Goal: Task Accomplishment & Management: Manage account settings

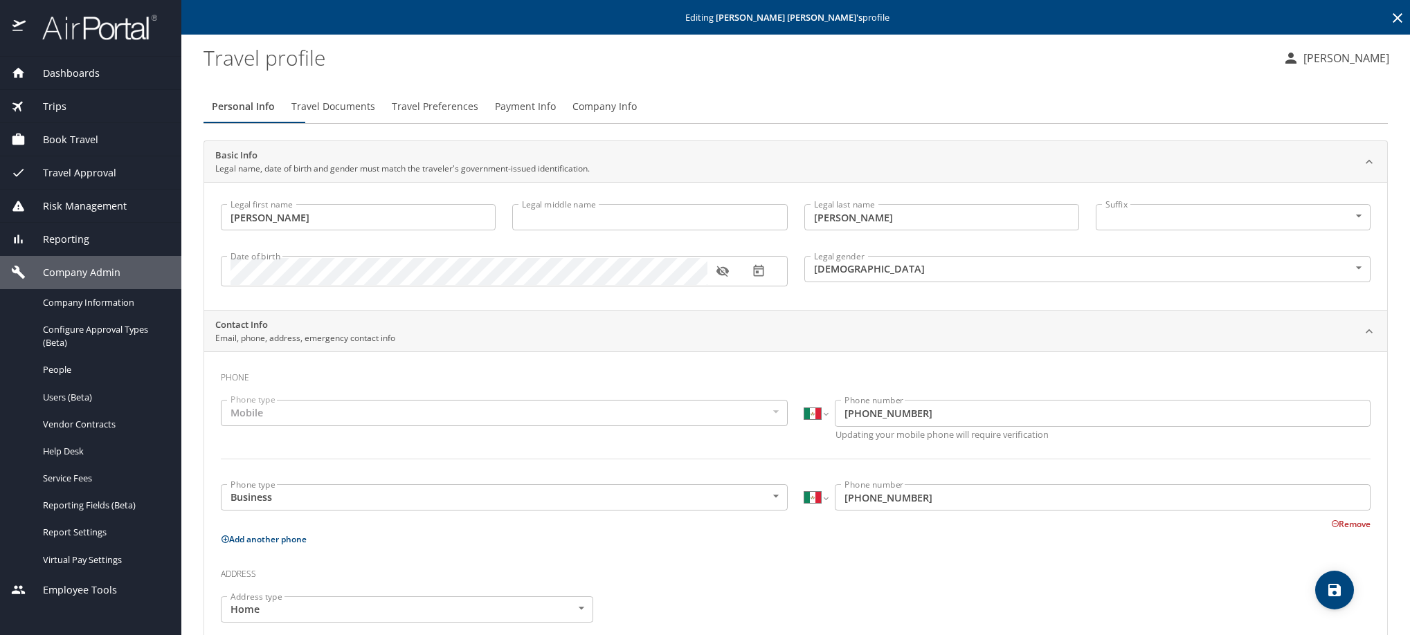
select select "MX"
click at [1389, 17] on icon at bounding box center [1397, 18] width 17 height 17
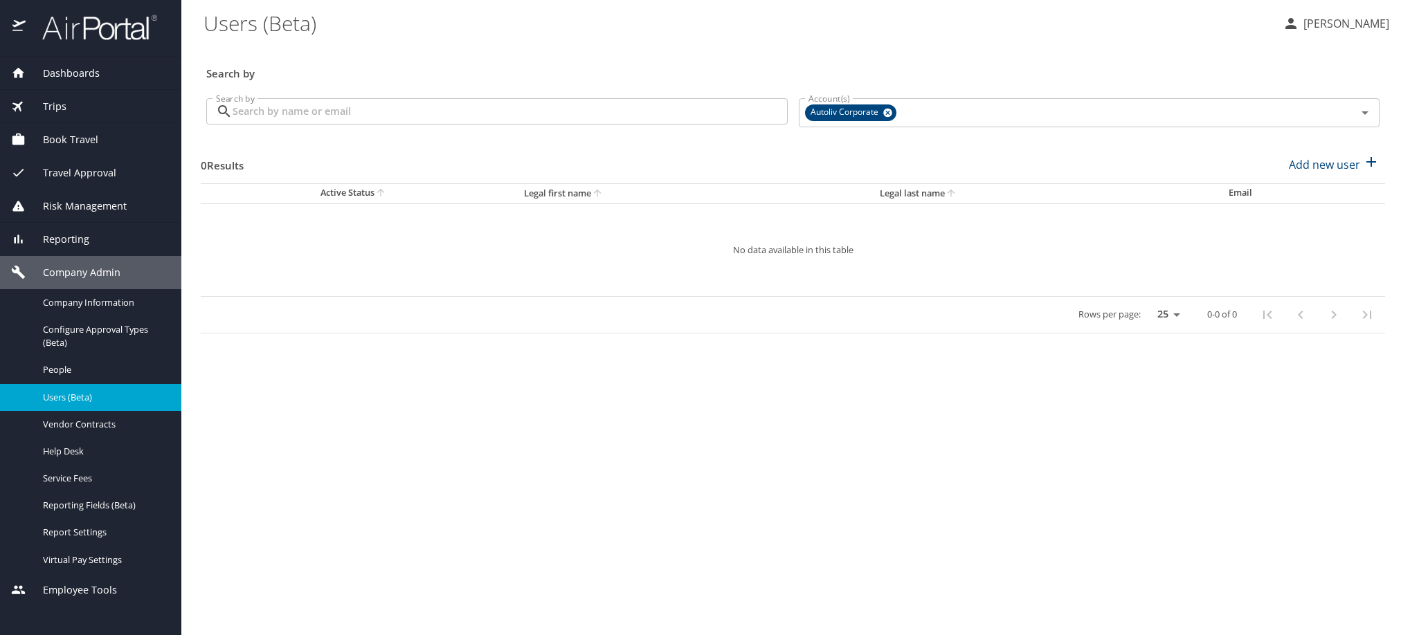
click at [355, 125] on input "Search by" at bounding box center [510, 111] width 555 height 26
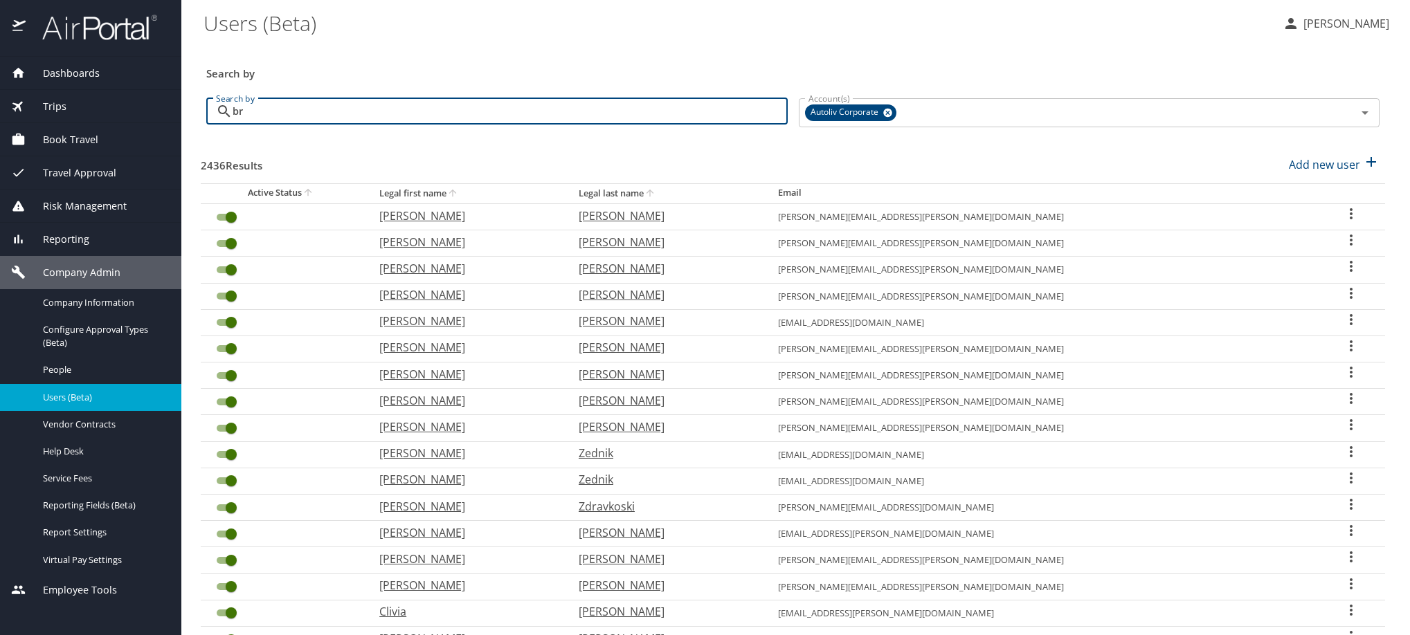
type input "b"
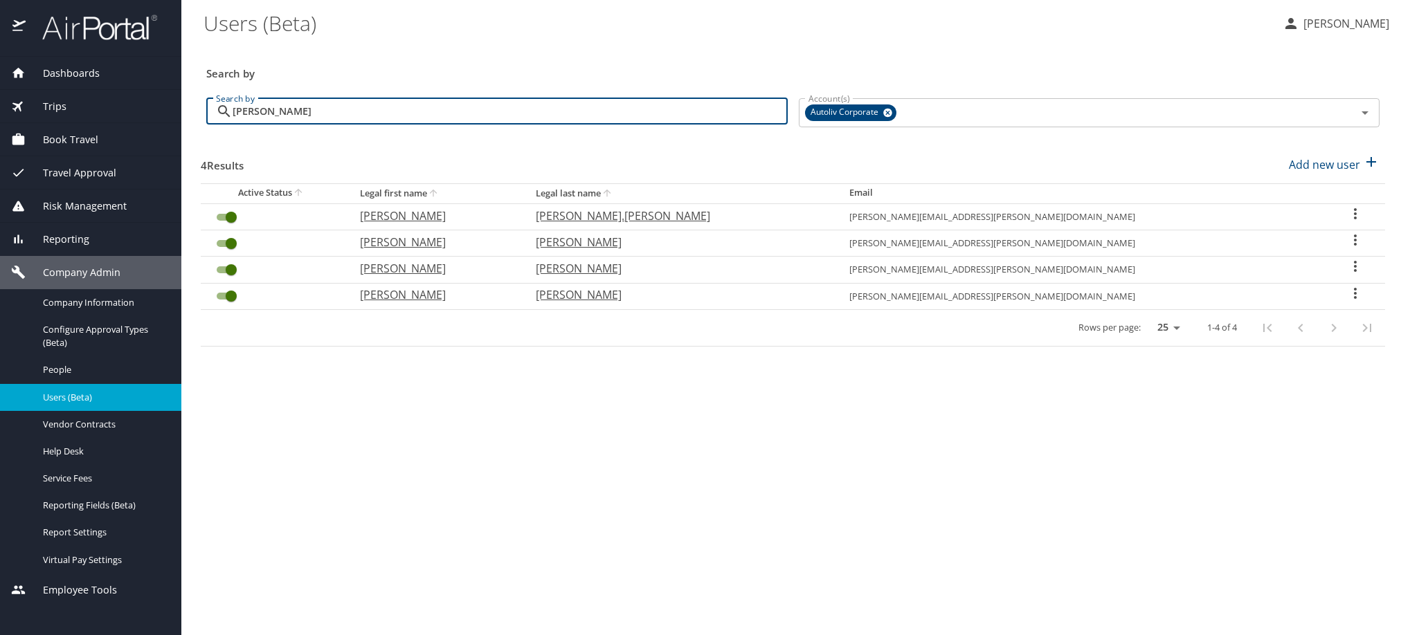
type input "[PERSON_NAME]"
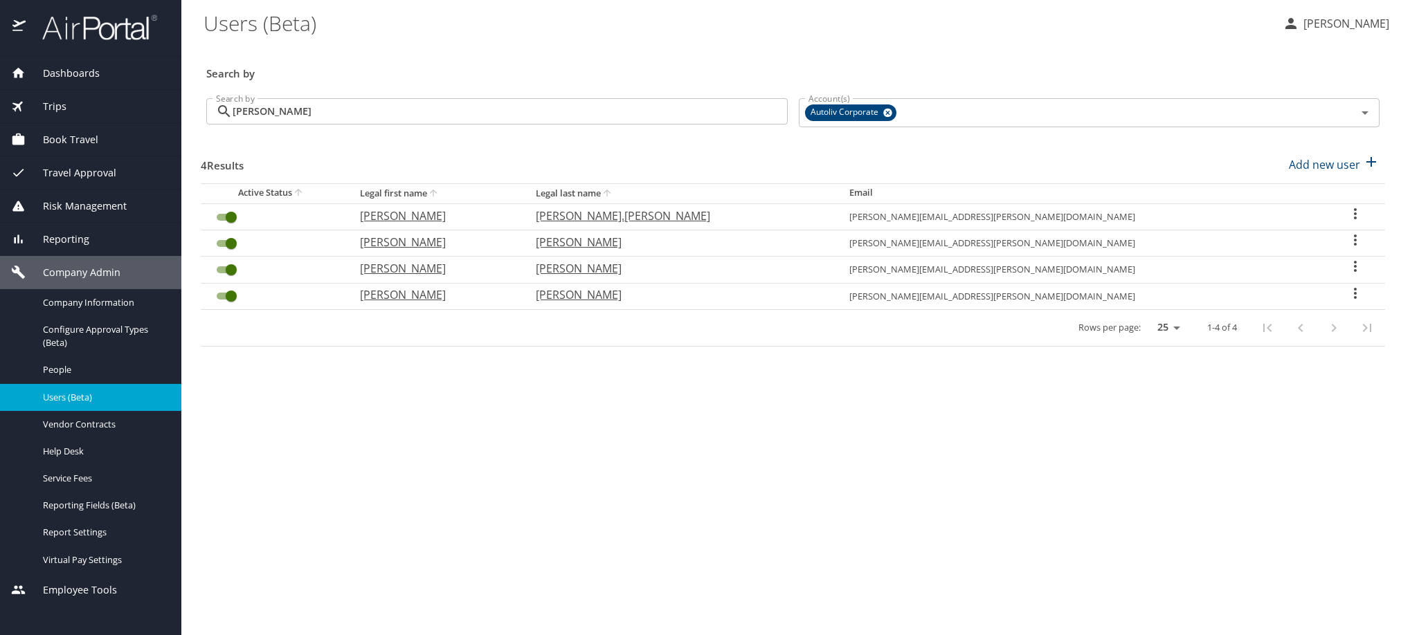
click at [1336, 252] on div "User Search Table" at bounding box center [1355, 242] width 38 height 20
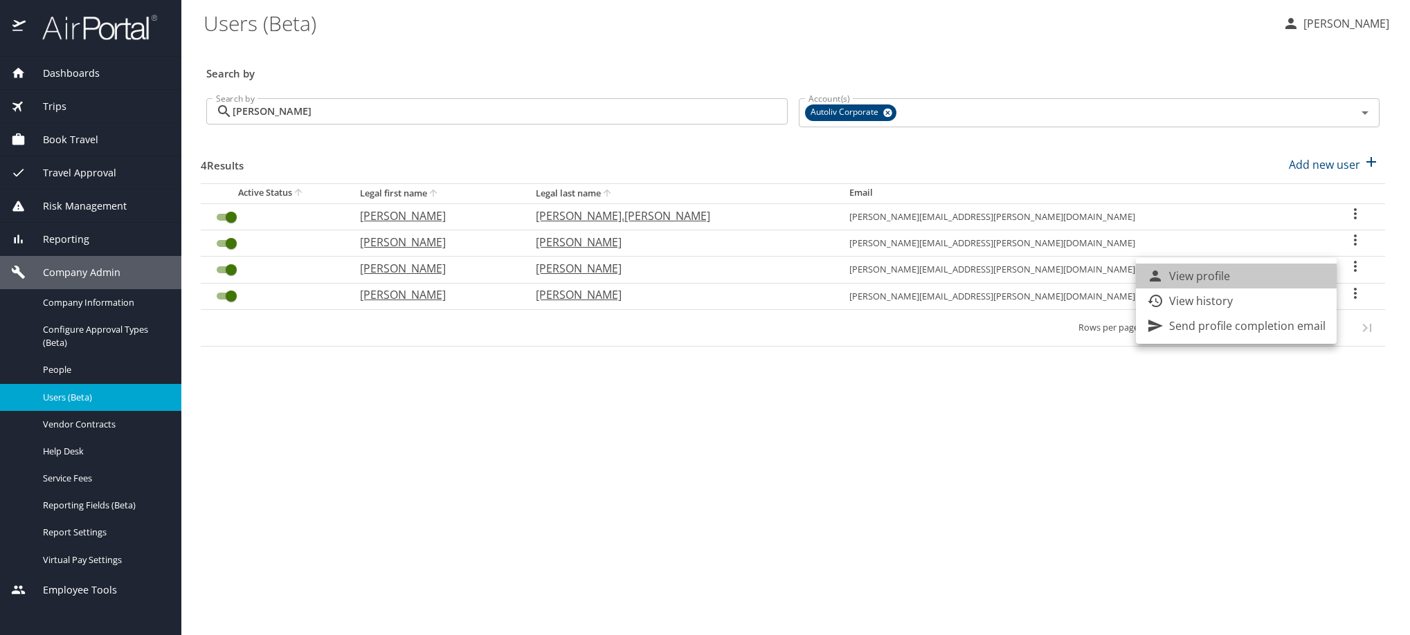
click at [1294, 285] on li "View profile" at bounding box center [1236, 276] width 201 height 25
select select "US"
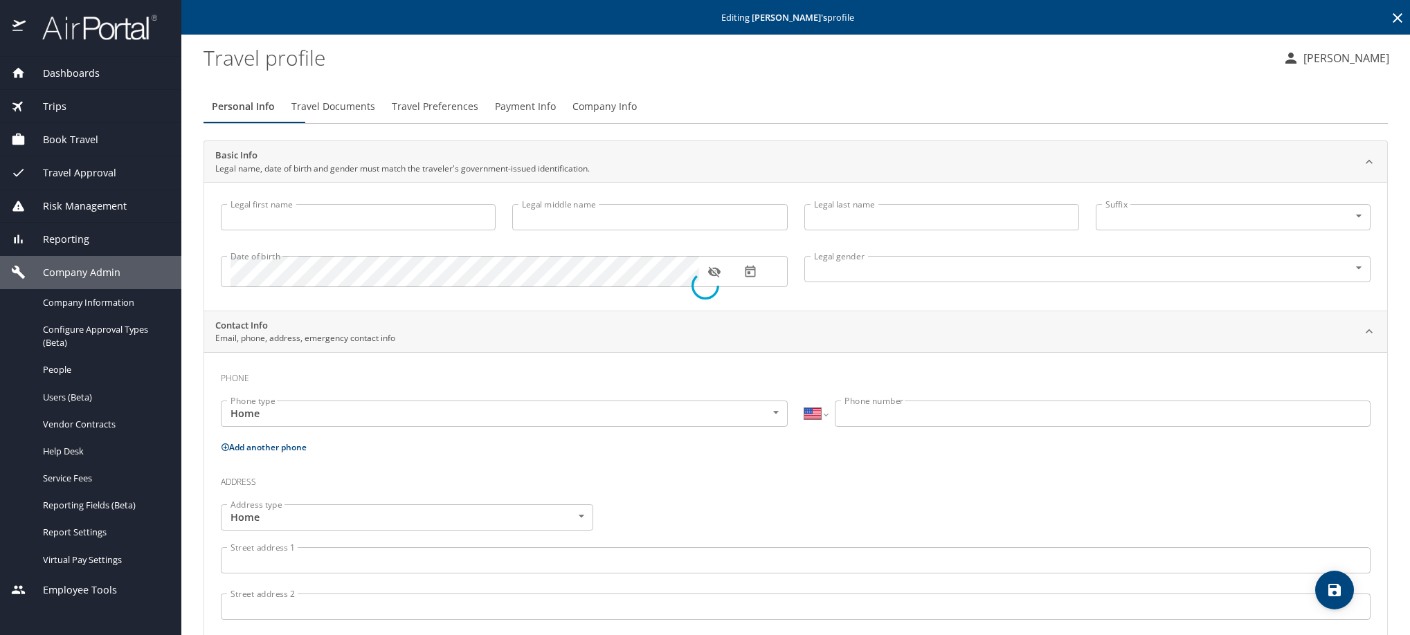
type input "[PERSON_NAME]"
type input "[DEMOGRAPHIC_DATA]"
select select "MX"
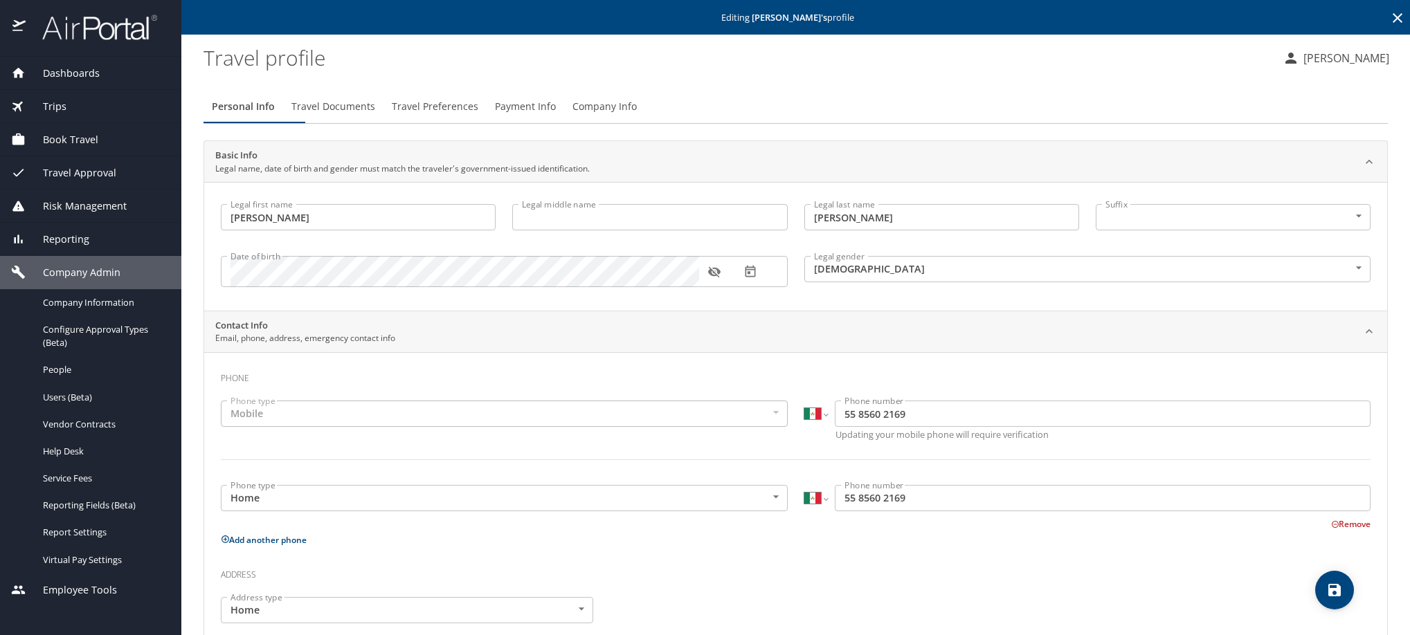
click at [478, 115] on span "Travel Preferences" at bounding box center [435, 106] width 87 height 17
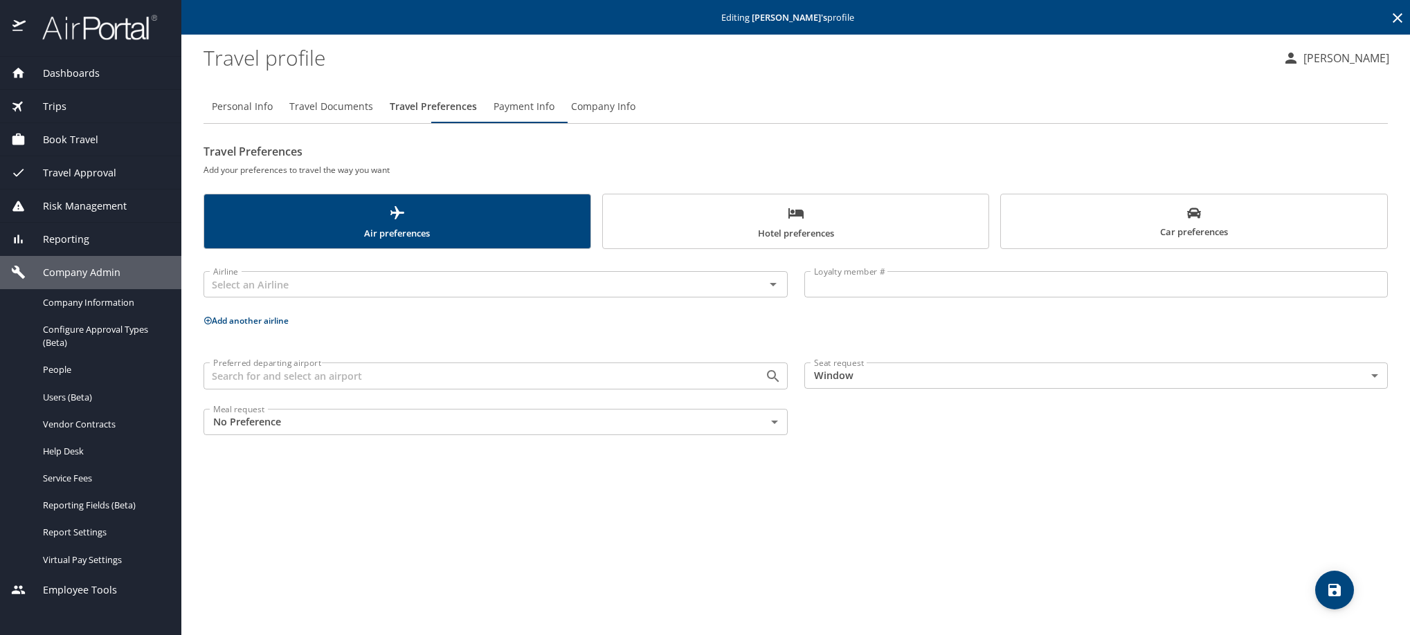
click at [243, 116] on span "Personal Info" at bounding box center [242, 106] width 61 height 17
select select "MX"
select select "US"
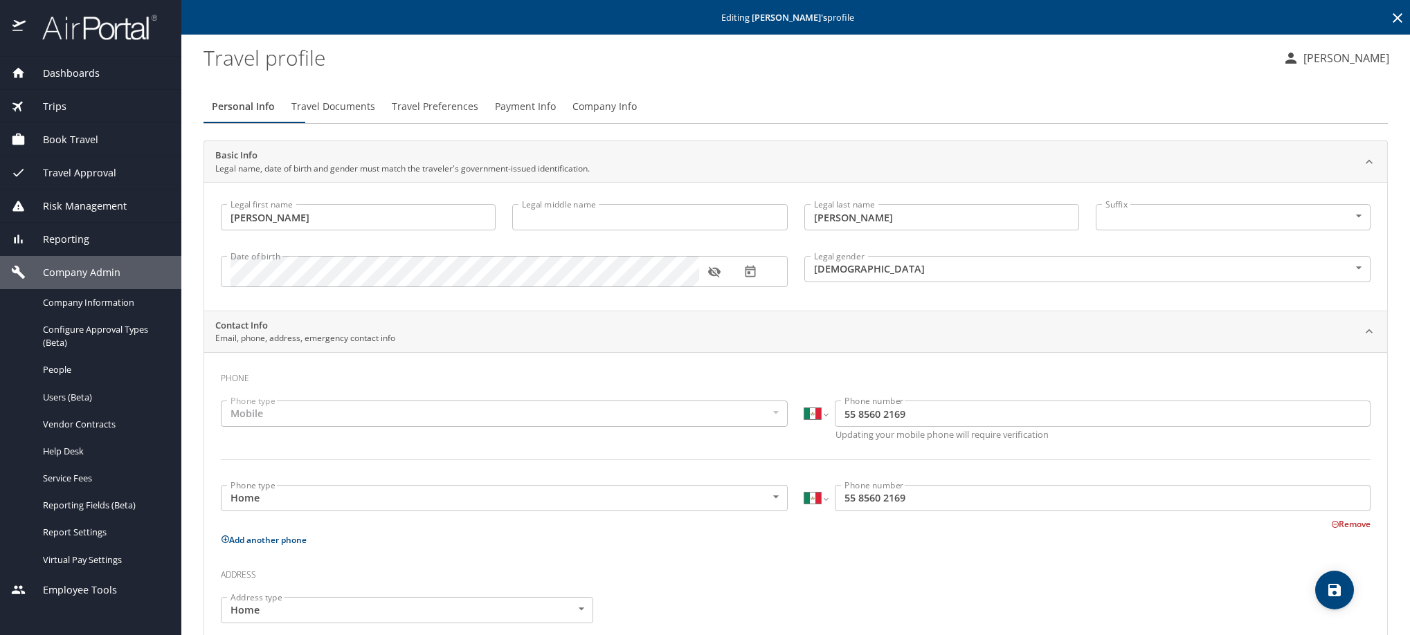
click at [723, 285] on button "button" at bounding box center [714, 272] width 30 height 30
drag, startPoint x: 296, startPoint y: 253, endPoint x: 156, endPoint y: 260, distance: 139.3
click at [156, 260] on div "Dashboards AirPortal 360™ Manager My Travel Dashboard Trips Airtinerary® Lookup…" at bounding box center [705, 317] width 1410 height 635
drag, startPoint x: 954, startPoint y: 239, endPoint x: 797, endPoint y: 235, distance: 156.5
click at [804, 230] on input "[PERSON_NAME]" at bounding box center [941, 217] width 275 height 26
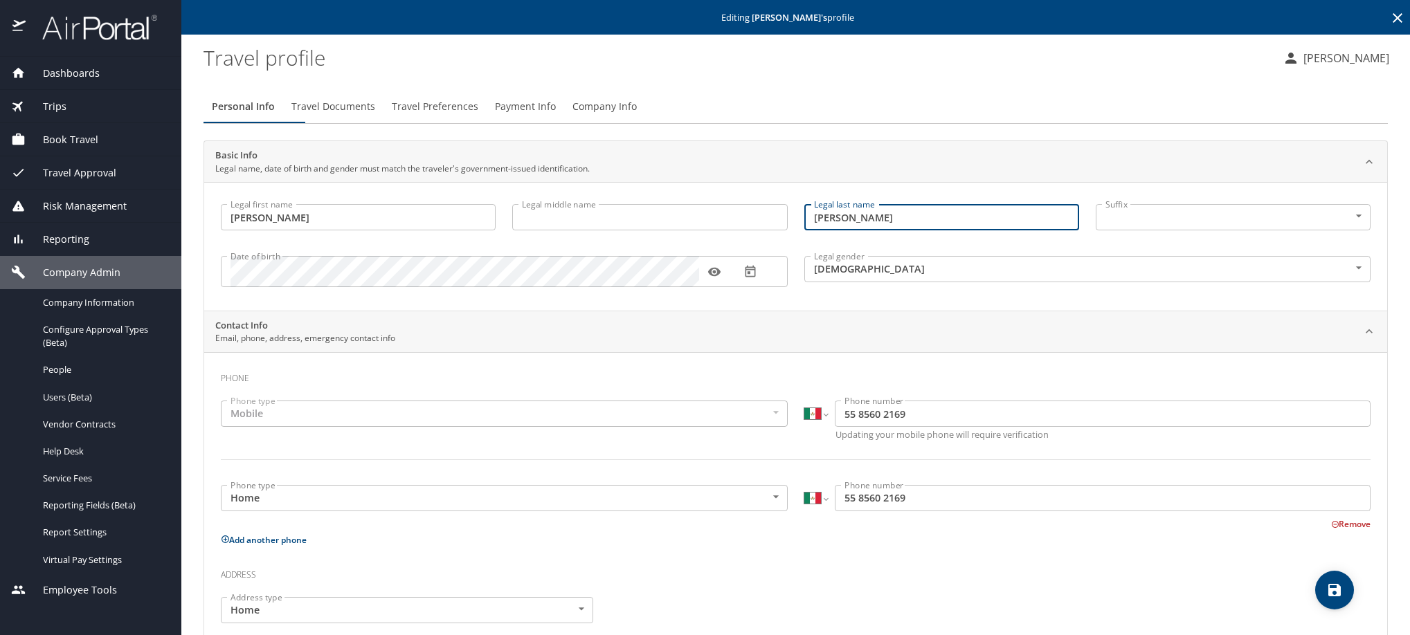
click at [754, 278] on icon "button" at bounding box center [750, 272] width 10 height 12
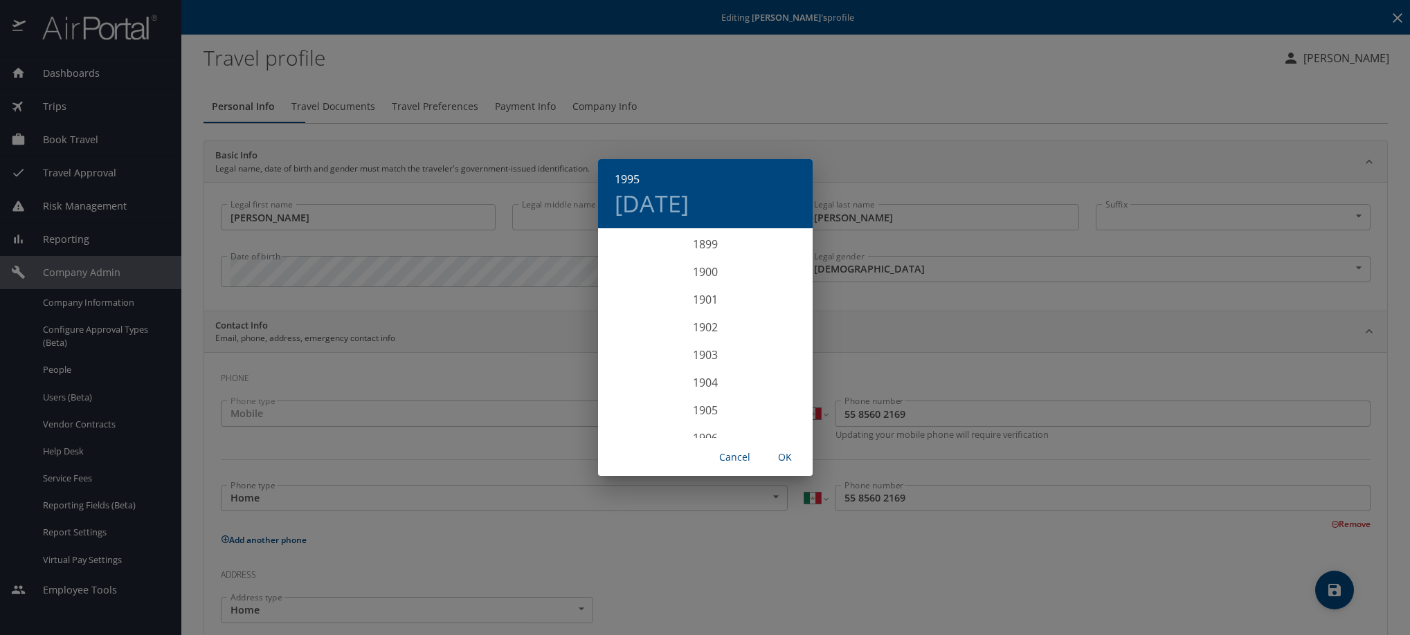
scroll to position [2573, 0]
